Goal: Information Seeking & Learning: Learn about a topic

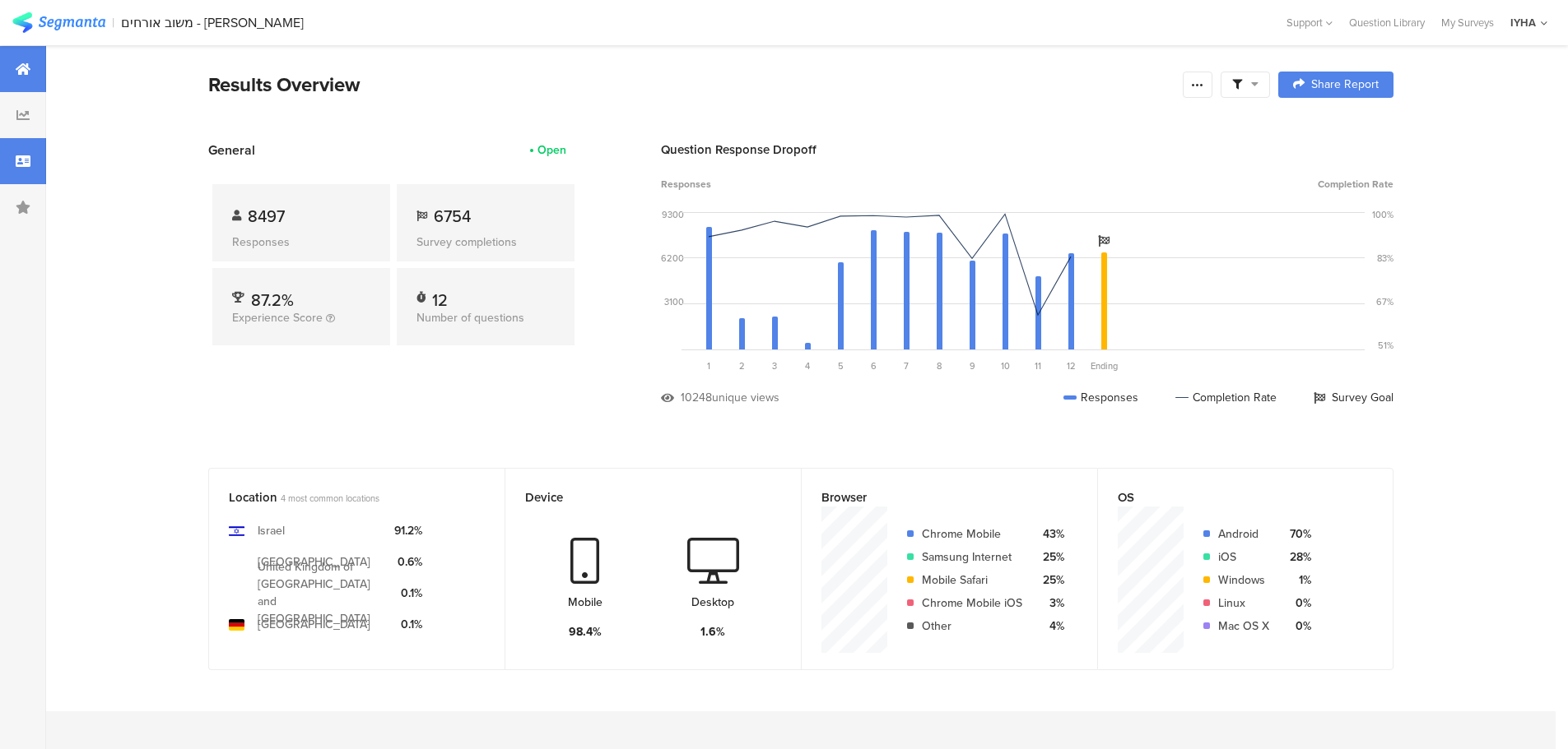
click at [10, 156] on div at bounding box center [23, 160] width 46 height 46
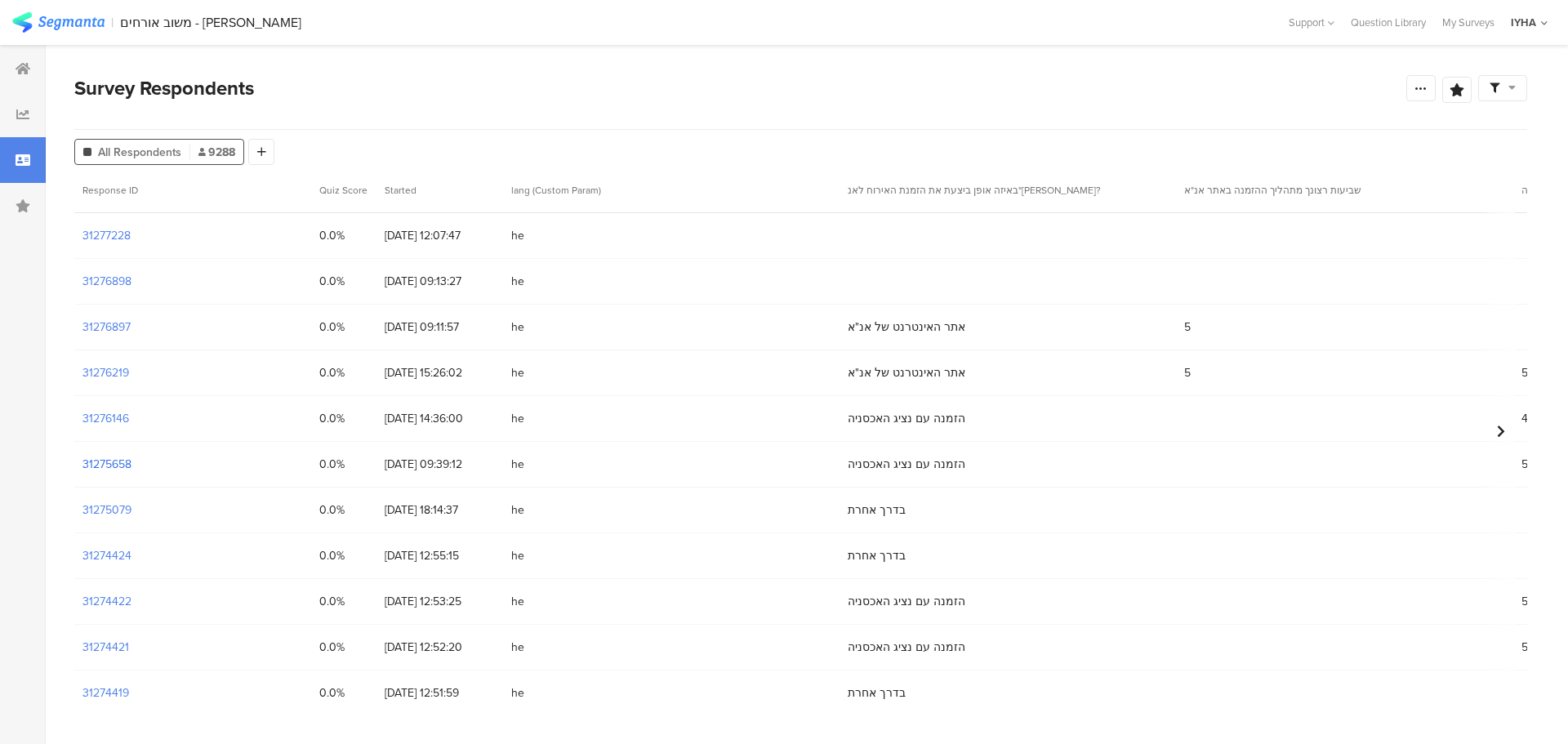
click at [86, 462] on section "31275658" at bounding box center [107, 465] width 49 height 17
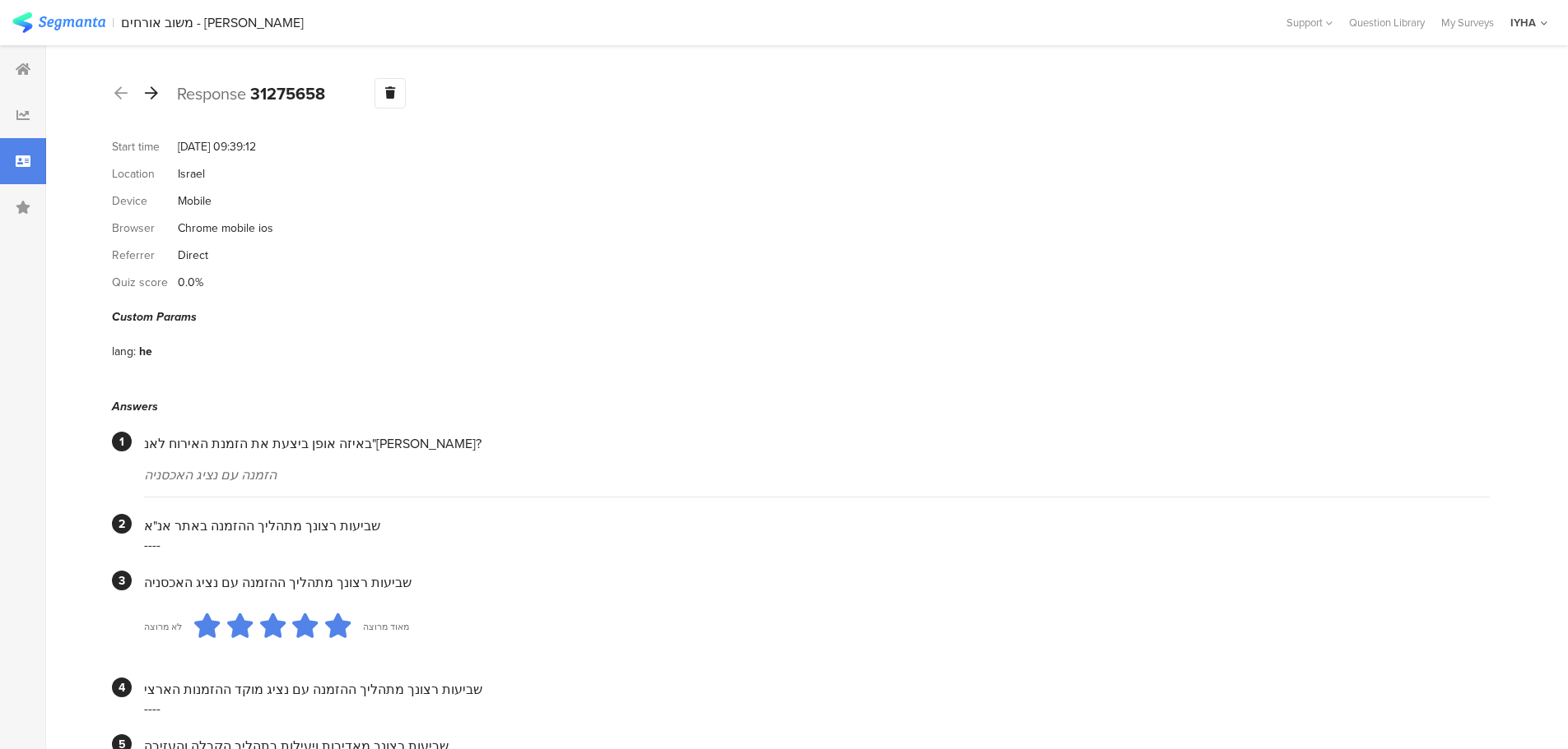
click at [153, 92] on icon at bounding box center [151, 93] width 13 height 15
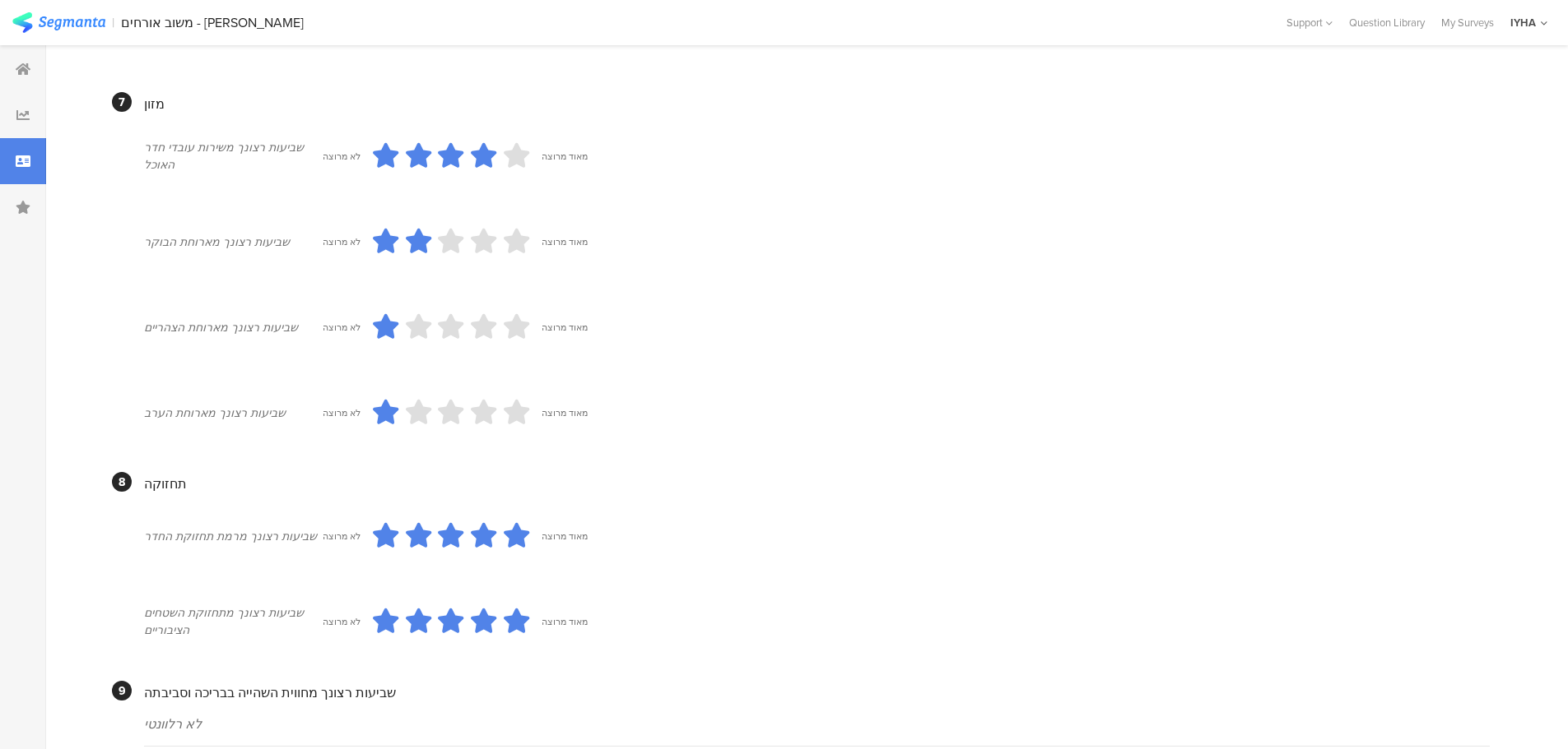
scroll to position [1422, 0]
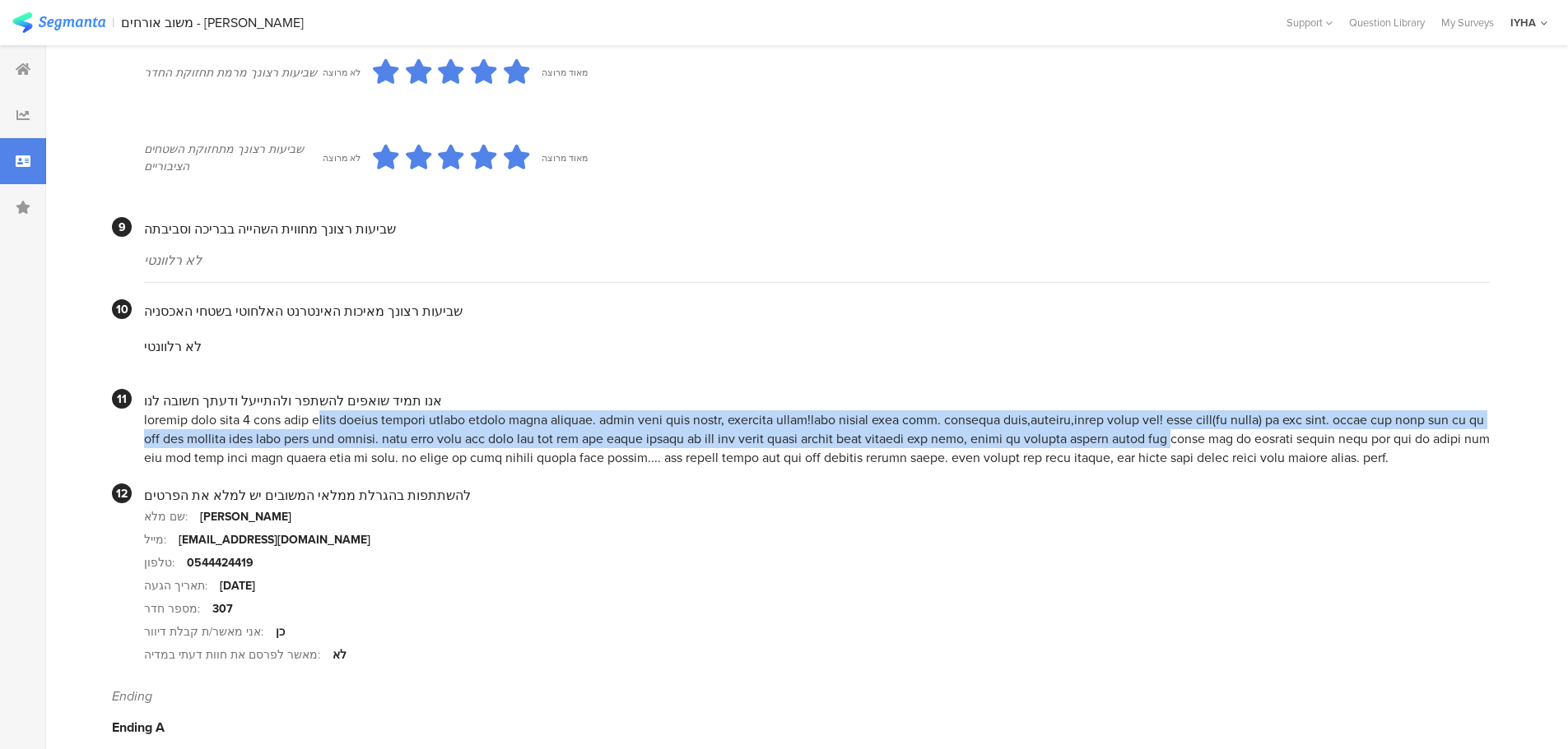
drag, startPoint x: 1345, startPoint y: 408, endPoint x: 488, endPoint y: 416, distance: 857.0
click at [488, 423] on div at bounding box center [817, 439] width 1346 height 57
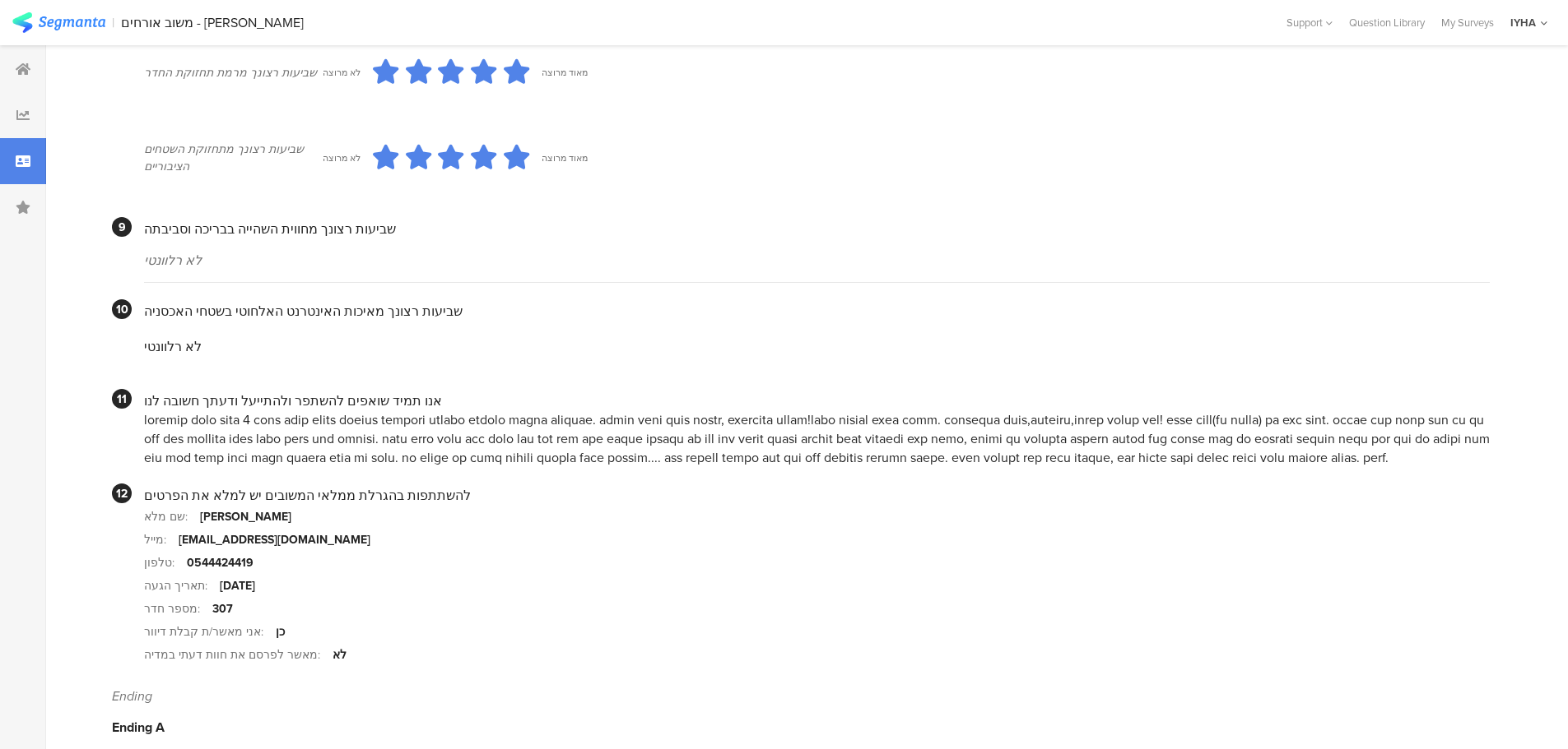
click at [441, 429] on div at bounding box center [817, 439] width 1346 height 57
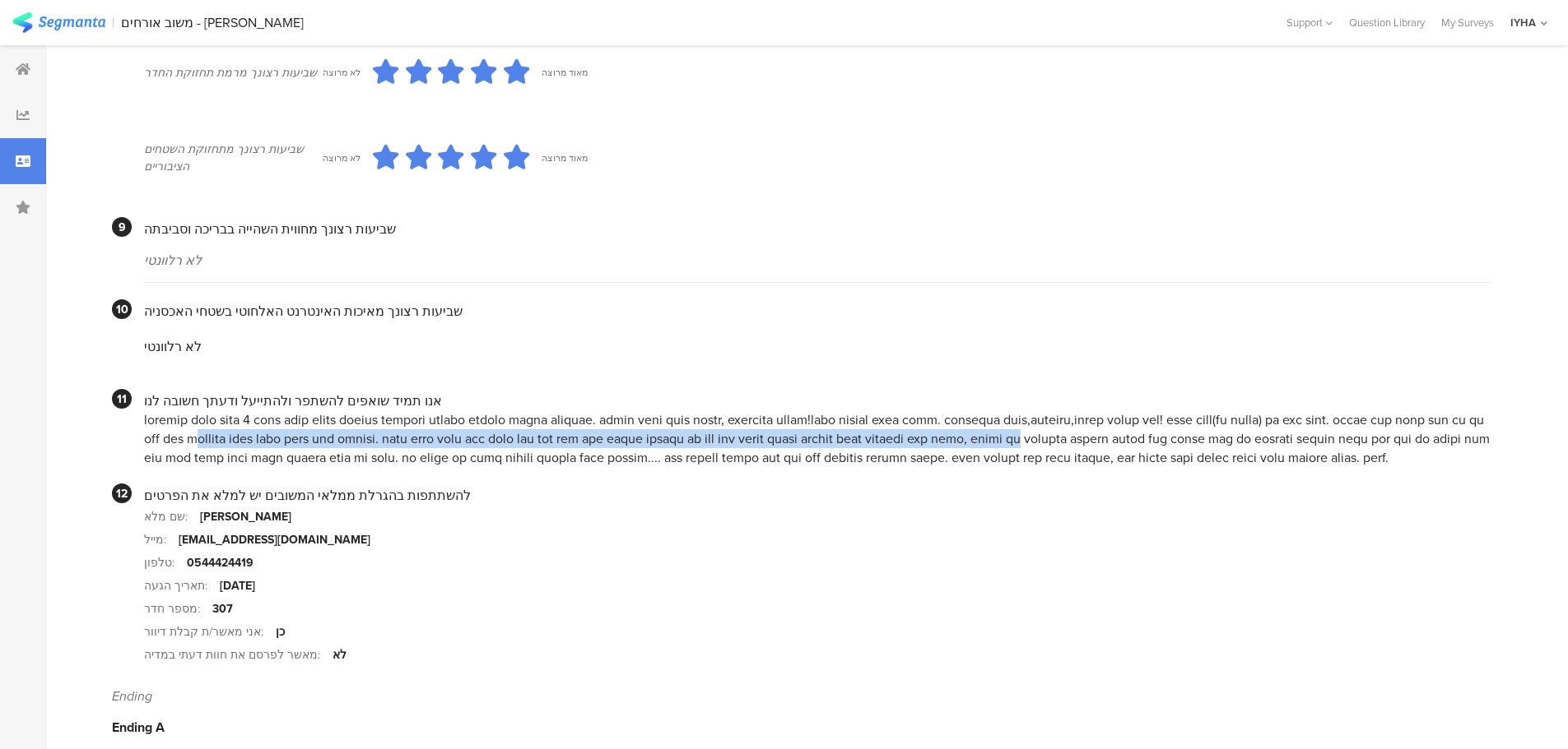
drag, startPoint x: 1451, startPoint y: 423, endPoint x: 635, endPoint y: 415, distance: 816.0
click at [635, 415] on div at bounding box center [817, 439] width 1346 height 57
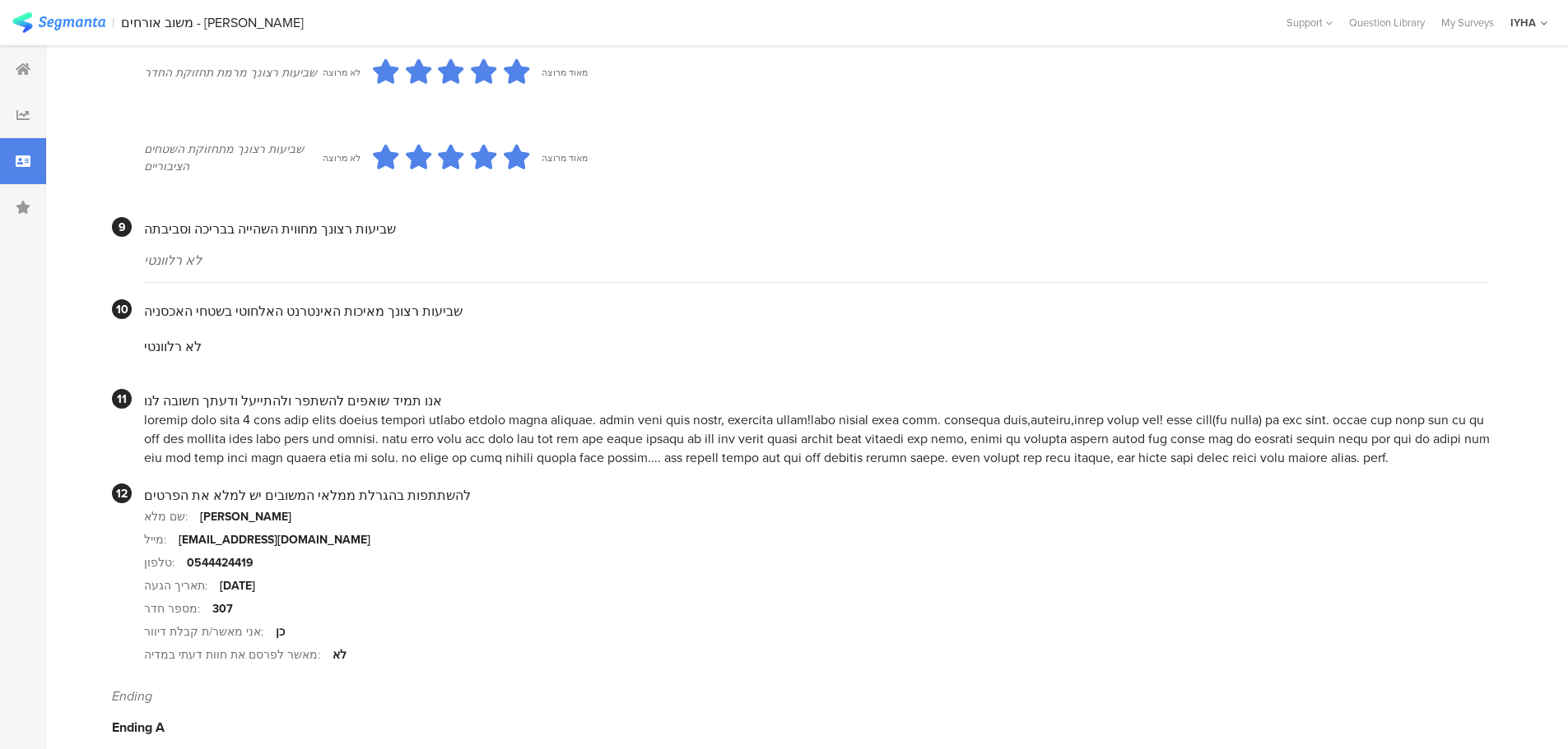
click at [991, 433] on div at bounding box center [817, 439] width 1346 height 57
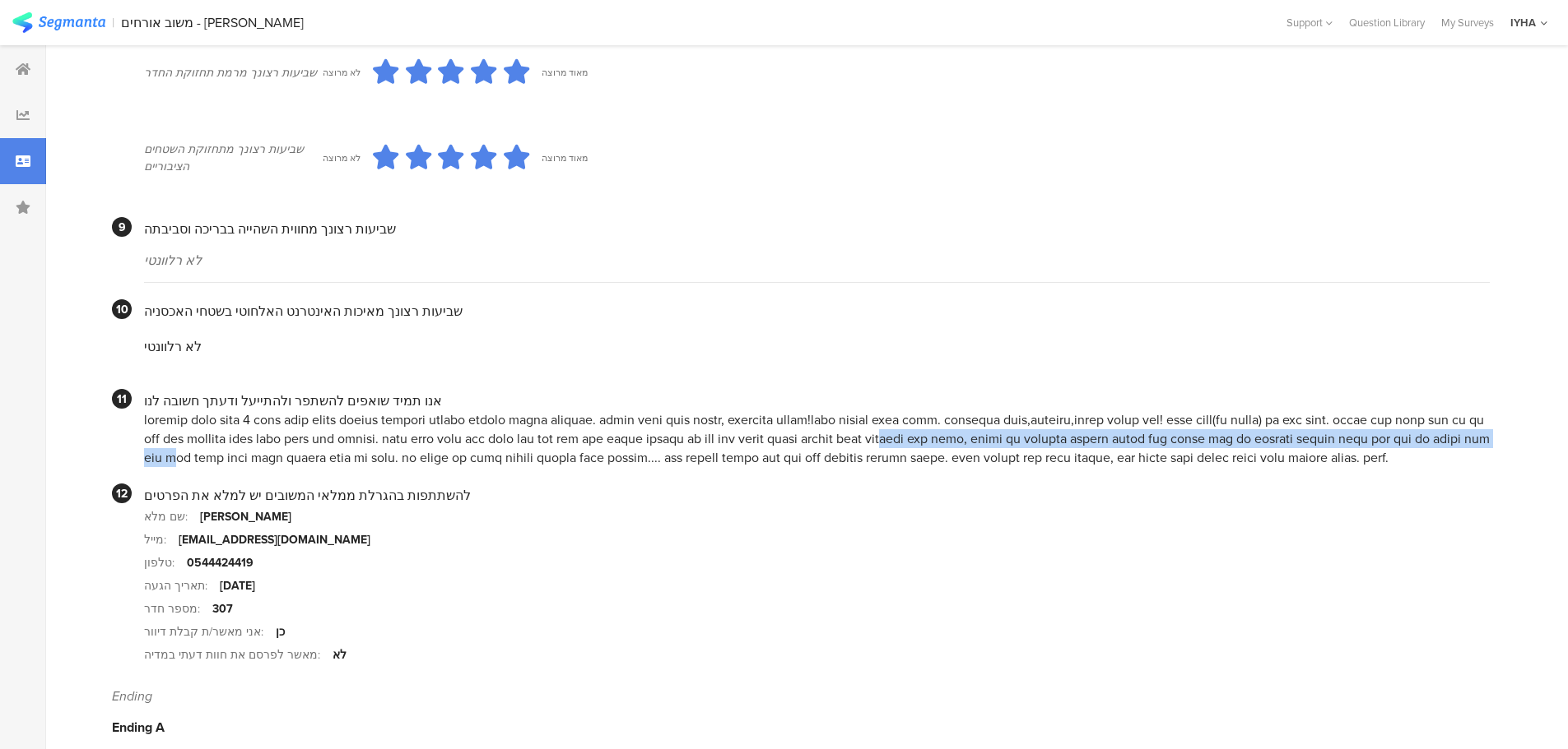
drag, startPoint x: 732, startPoint y: 417, endPoint x: 143, endPoint y: 429, distance: 589.1
click at [143, 429] on section "11 אנו תמיד שואפים להשתפר ולהתייעל ודעתך חשובה לנו" at bounding box center [800, 427] width 1378 height 78
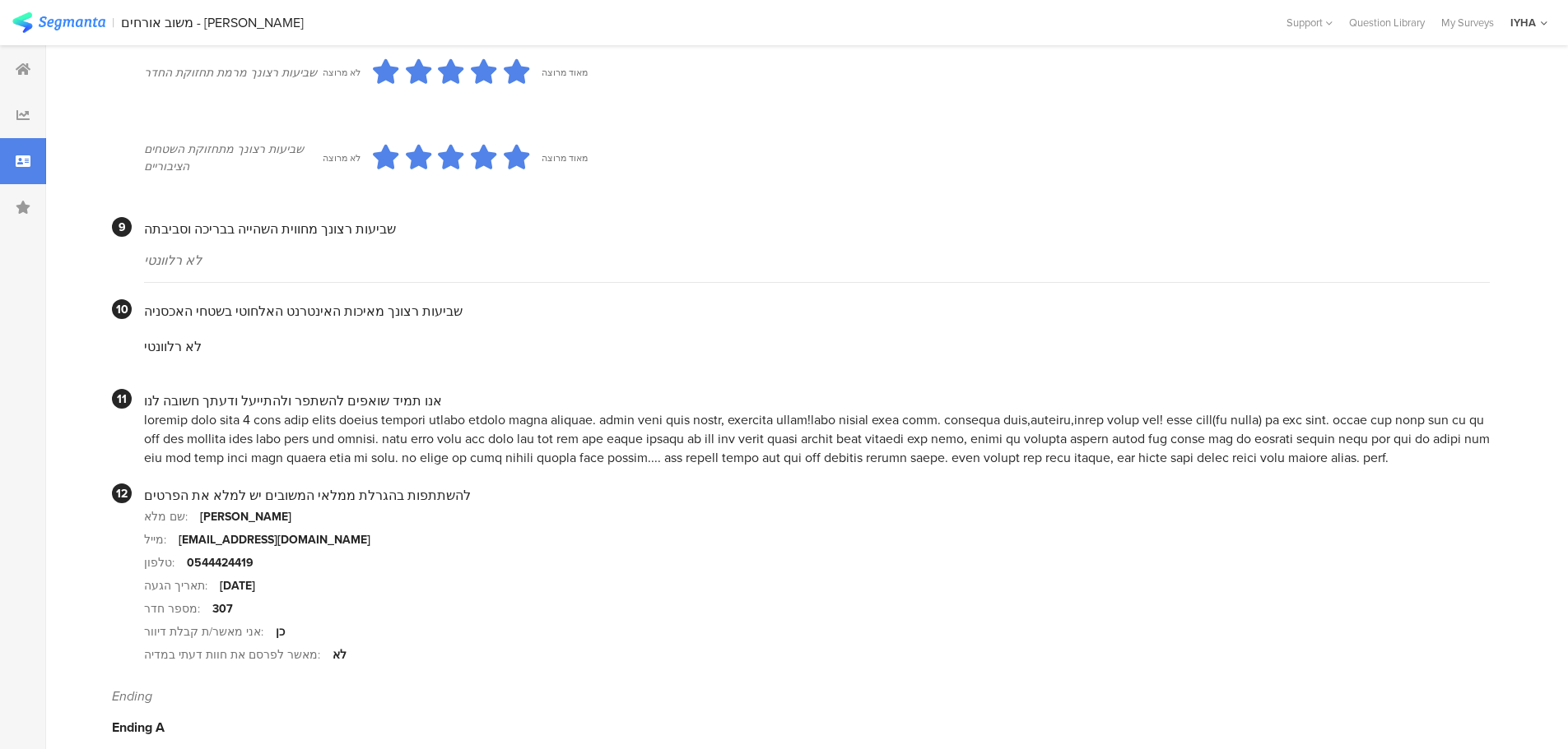
click at [902, 575] on section "תאריך הגעה: [DATE]" at bounding box center [817, 586] width 1346 height 23
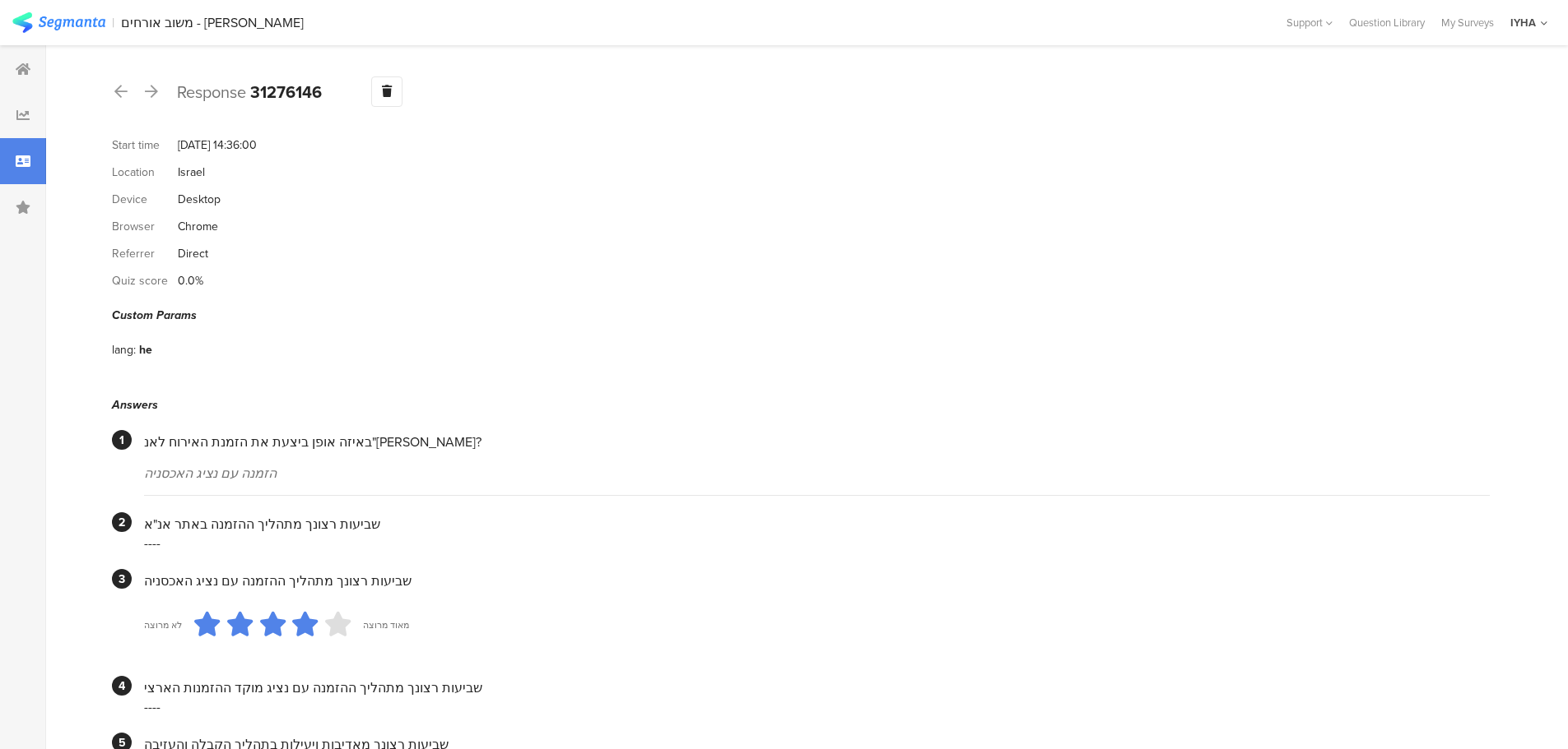
scroll to position [0, 0]
click at [153, 91] on icon at bounding box center [151, 93] width 13 height 15
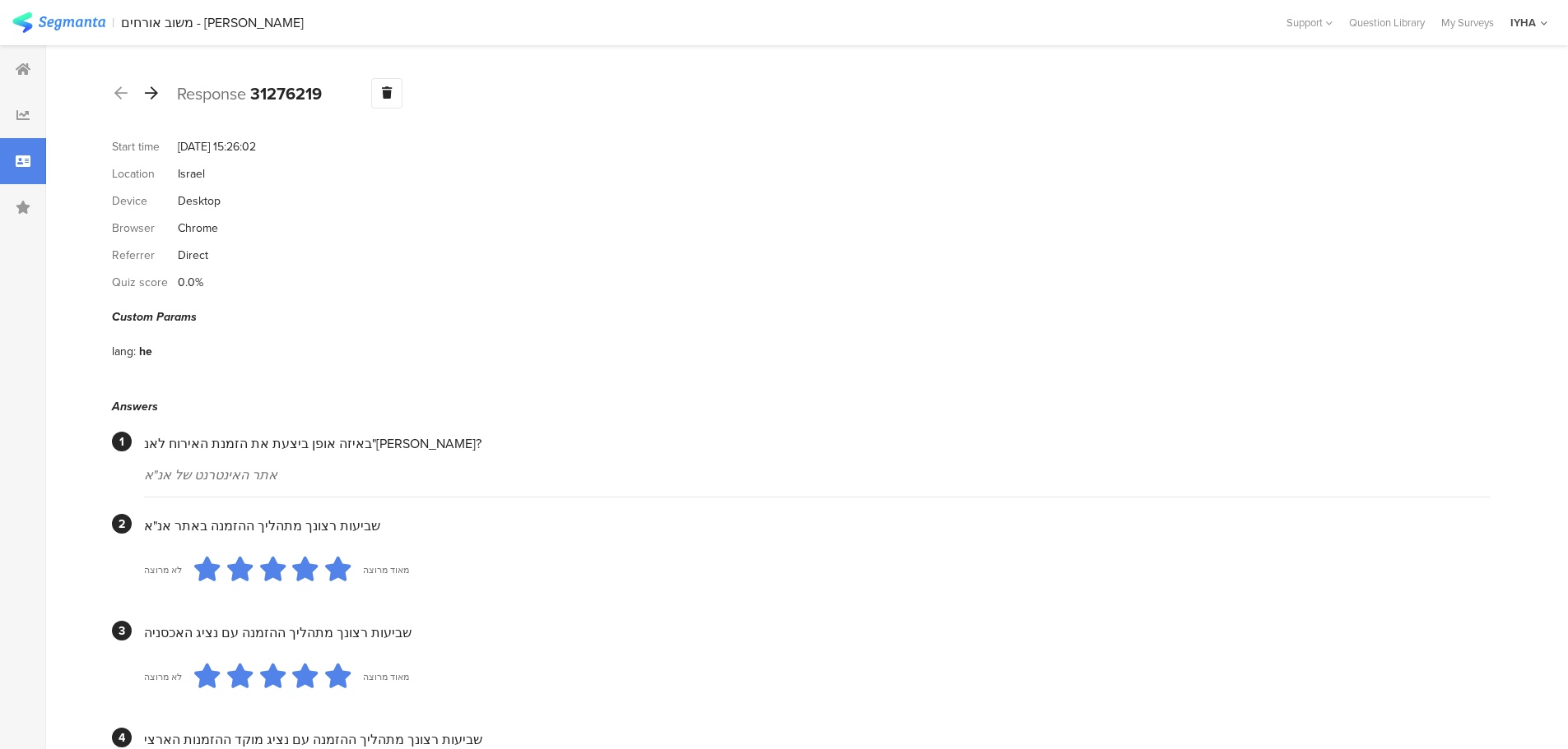
click at [153, 98] on icon at bounding box center [151, 93] width 13 height 15
click at [152, 96] on icon at bounding box center [151, 93] width 13 height 15
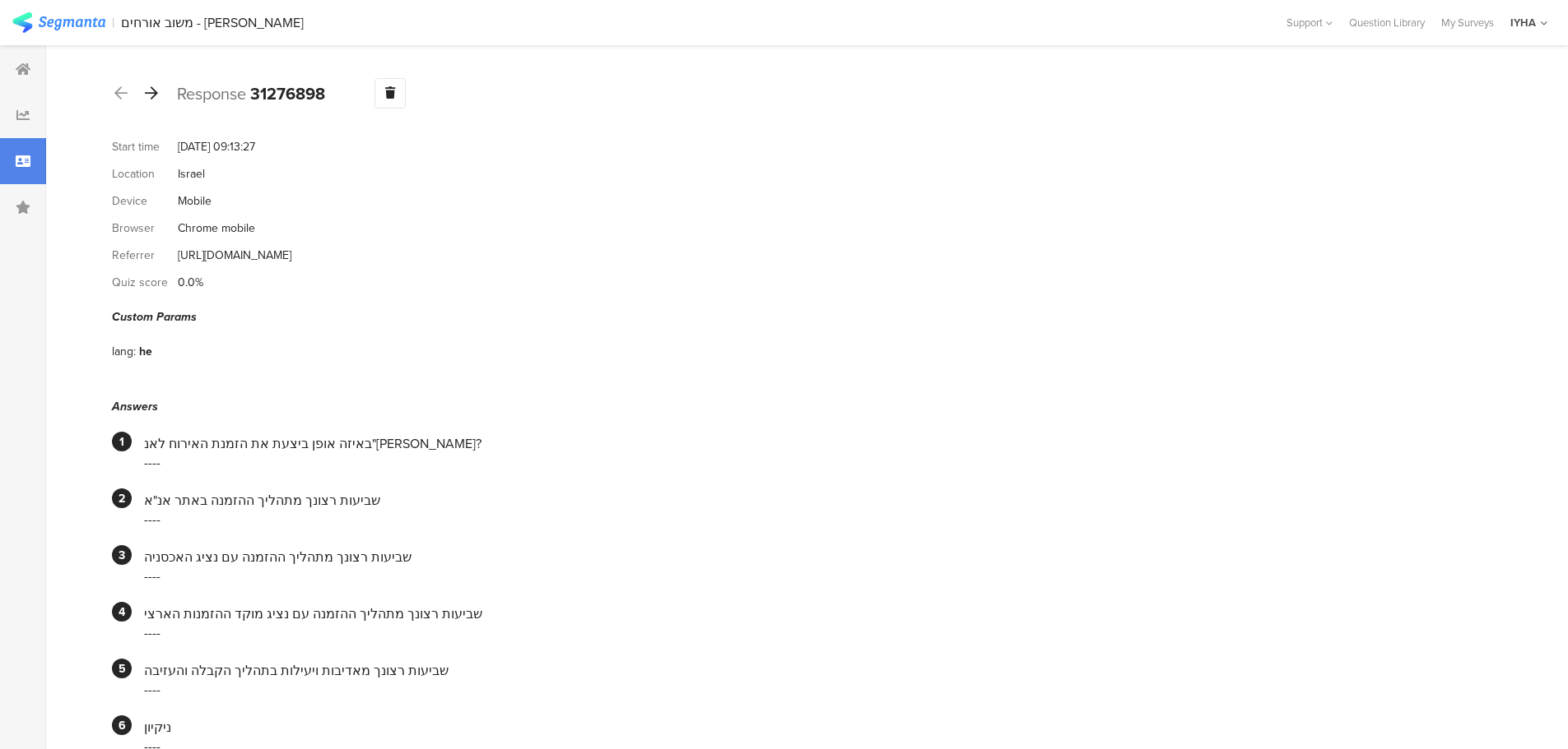
click at [158, 93] on div at bounding box center [151, 94] width 18 height 26
click at [151, 89] on icon at bounding box center [151, 93] width 13 height 15
click at [151, 96] on icon at bounding box center [151, 93] width 13 height 15
